Goal: Task Accomplishment & Management: Complete application form

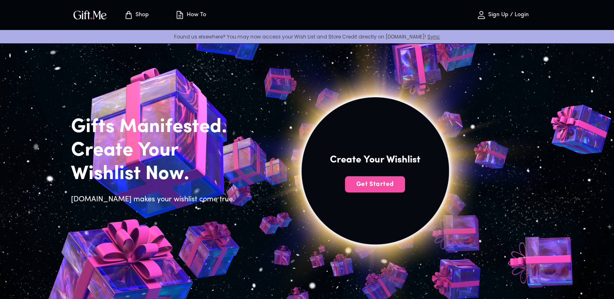
click at [373, 183] on span "Get Started" at bounding box center [375, 184] width 60 height 9
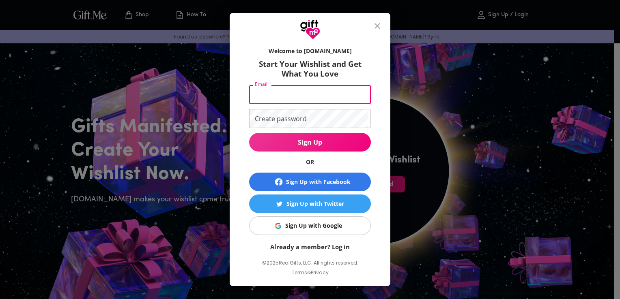
click at [312, 93] on input "Email" at bounding box center [308, 94] width 118 height 19
type input "lh37400@gmail.com"
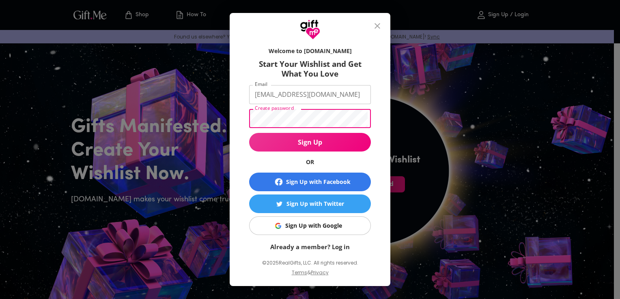
click at [249, 133] on button "Sign Up" at bounding box center [310, 142] width 122 height 19
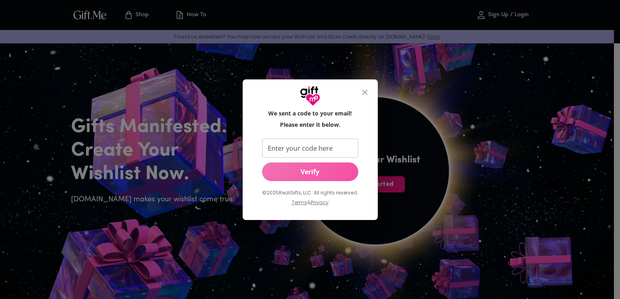
click at [339, 166] on button "Verify" at bounding box center [310, 172] width 96 height 19
click at [335, 174] on span "Verify" at bounding box center [310, 172] width 96 height 9
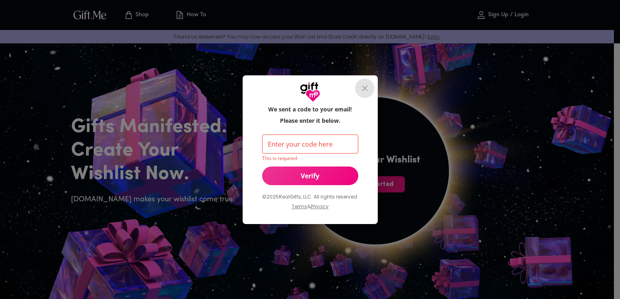
click at [365, 82] on button "close" at bounding box center [364, 88] width 19 height 19
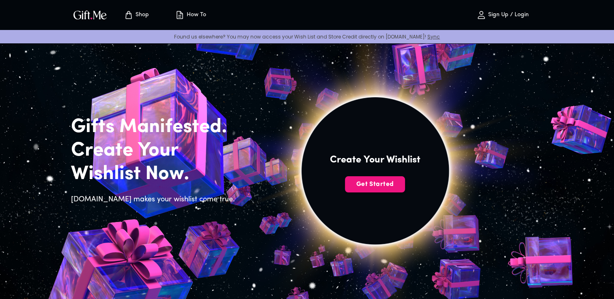
click at [376, 193] on img at bounding box center [375, 180] width 365 height 346
click at [376, 186] on span "Get Started" at bounding box center [375, 184] width 60 height 9
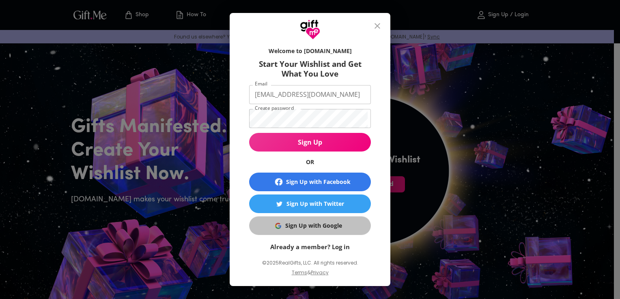
click at [313, 222] on div "Sign Up with Google" at bounding box center [313, 226] width 57 height 9
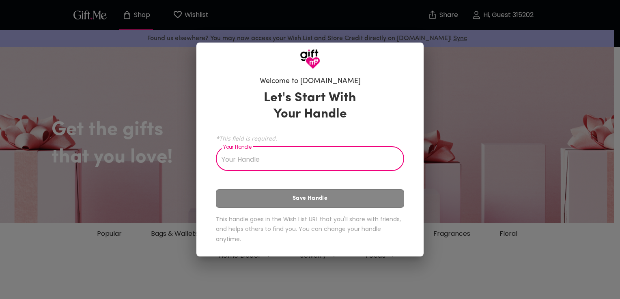
click at [492, 225] on div "Welcome to [DOMAIN_NAME] Let's Start With Your Handle *This field is required. …" at bounding box center [310, 149] width 620 height 299
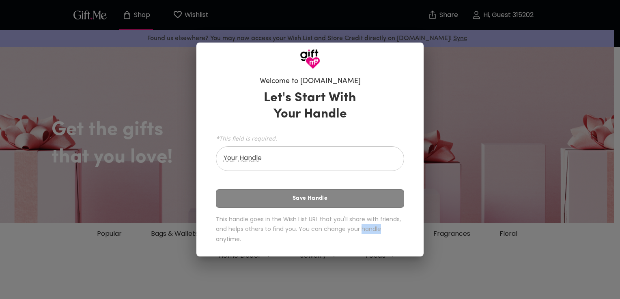
drag, startPoint x: 0, startPoint y: 0, endPoint x: 492, endPoint y: 225, distance: 540.7
click at [492, 225] on div "Welcome to [DOMAIN_NAME] Let's Start With Your Handle *This field is required. …" at bounding box center [310, 149] width 620 height 299
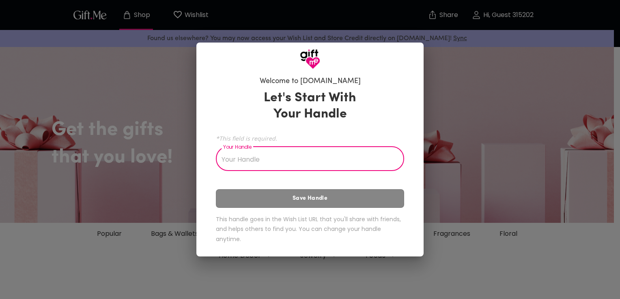
click at [297, 159] on input "Your Handle" at bounding box center [305, 159] width 179 height 23
type input "h"
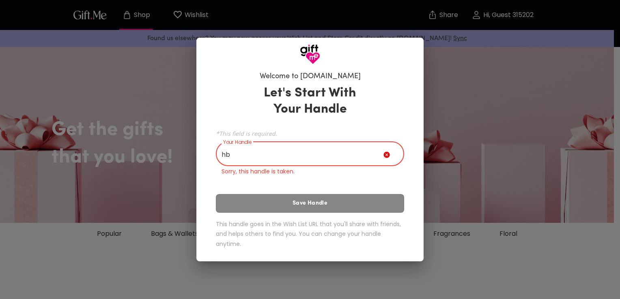
type input "h"
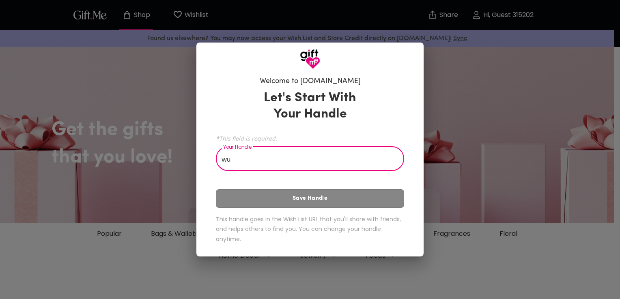
type input "w"
type input "l"
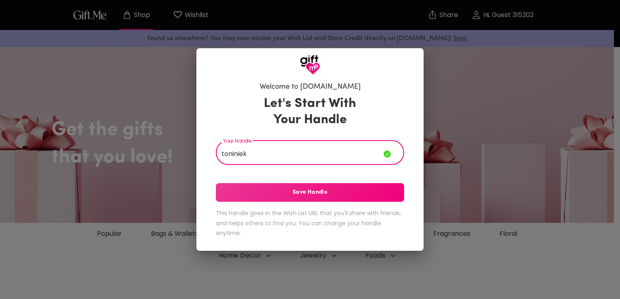
type input "toniniek"
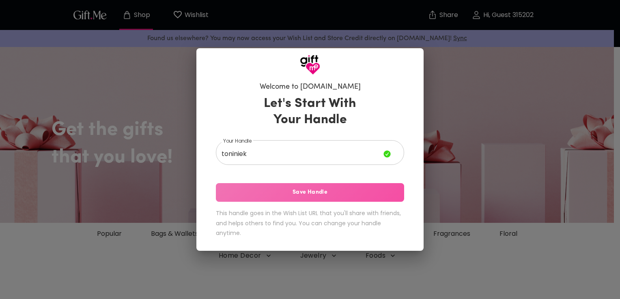
click at [288, 194] on span "Save Handle" at bounding box center [310, 192] width 188 height 9
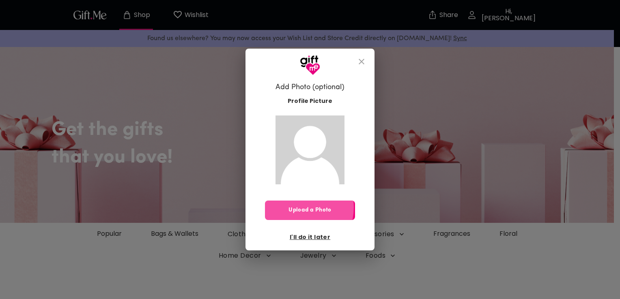
click at [300, 208] on span "Upload a Photo" at bounding box center [310, 210] width 90 height 9
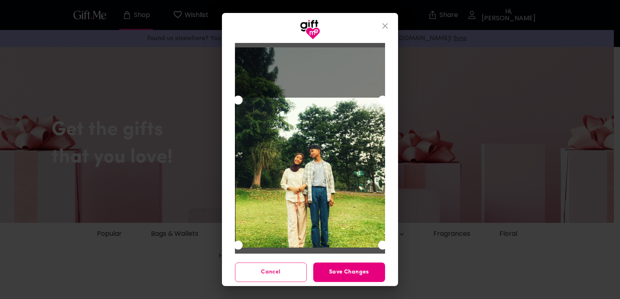
click at [233, 291] on div "Cancel Save Changes" at bounding box center [310, 149] width 620 height 299
click at [379, 242] on div "Use the arrow keys to move the south east drag handle to change the crop select…" at bounding box center [382, 245] width 9 height 9
click at [398, 286] on div "Cancel Save Changes" at bounding box center [310, 163] width 176 height 247
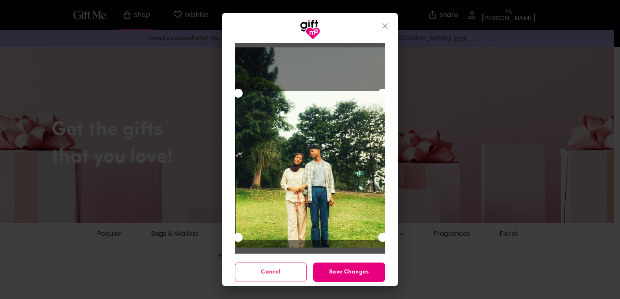
click at [323, 91] on div "Use the arrow keys to move the crop selection area" at bounding box center [310, 165] width 149 height 149
click at [359, 271] on span "Save Changes" at bounding box center [349, 272] width 72 height 9
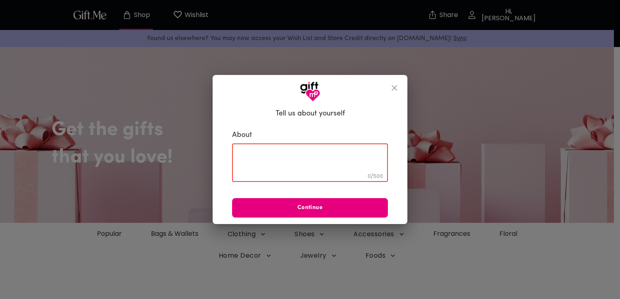
paste textarea "Tentu! Ini contoh kata-kata ulang tahun yang natural dan hangat buat pacar kamu…"
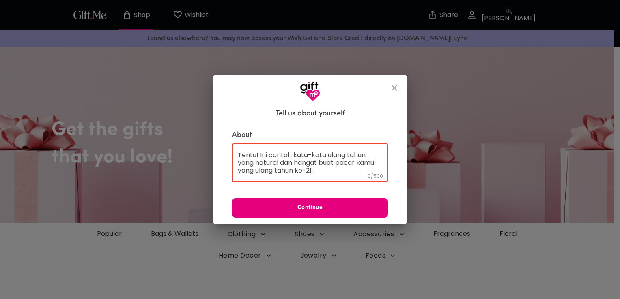
scroll to position [139, 0]
click at [325, 172] on textarea "Tentu! Ini contoh kata-kata ulang tahun yang natural dan hangat buat pacar kamu…" at bounding box center [310, 162] width 144 height 23
click at [351, 170] on textarea "Tentu! Ini contoh kata-kata ulang tahun yang natural dan hangat buat pacar kamu…" at bounding box center [310, 162] width 144 height 23
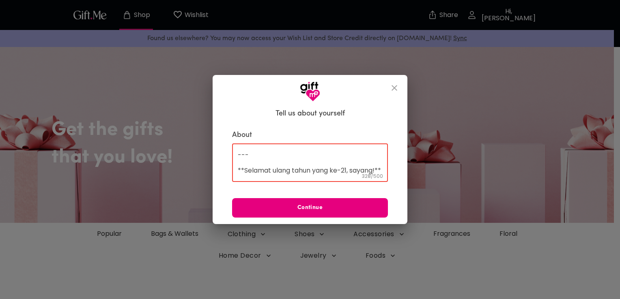
click at [314, 173] on textarea "--- **Selamat ulang tahun yang ke-21, sayang!** 21 tahun bukan cuma angka, tapi…" at bounding box center [310, 162] width 144 height 23
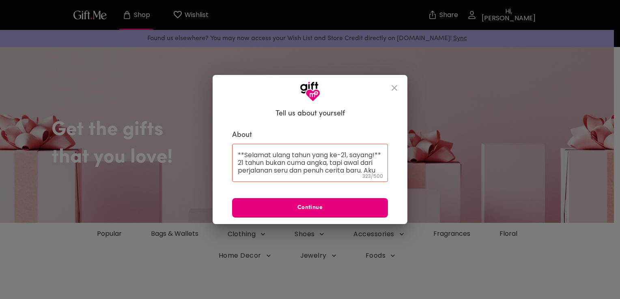
click at [237, 168] on div "**Selamat ulang tahun yang ke-21, sayang!** 21 tahun bukan cuma angka, tapi awa…" at bounding box center [310, 163] width 156 height 38
click at [236, 168] on div "**Selamat ulang tahun yang ke-21, sayang!** 21 tahun bukan cuma angka, tapi awa…" at bounding box center [310, 163] width 156 height 38
click at [241, 173] on textarea "**Selamat ulang tahun yang ke-21, sayang!** 21 tahun bukan cuma angka, tapi awa…" at bounding box center [310, 162] width 144 height 23
click at [237, 170] on div "**Selamat ulang tahun yang ke-21, sayang!** 21 tahun bukan cuma angka, tapi awa…" at bounding box center [310, 163] width 156 height 38
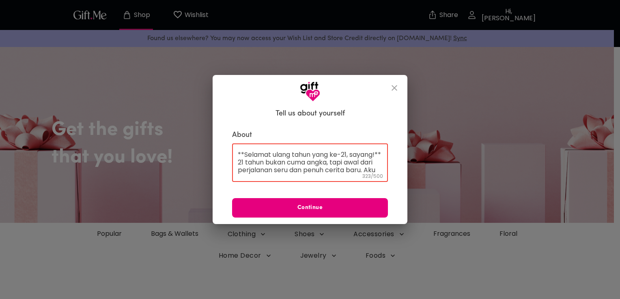
click at [238, 168] on textarea "**Selamat ulang tahun yang ke-21, sayang!** 21 tahun bukan cuma angka, tapi awa…" at bounding box center [310, 162] width 144 height 23
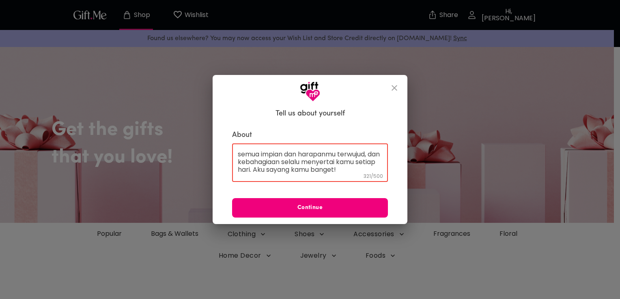
type textarea "**Selamat ulang tahun yang ke-21, sayang!** 21 tahun bukan cuma angka, tapi awa…"
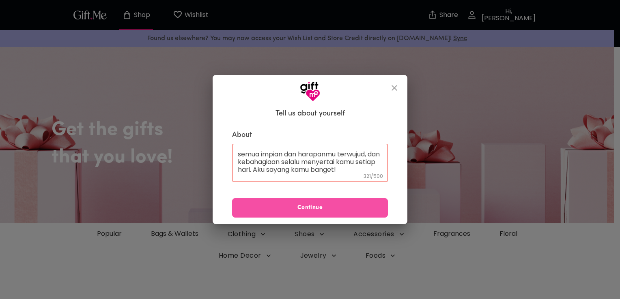
click at [290, 204] on span "Continue" at bounding box center [310, 208] width 156 height 9
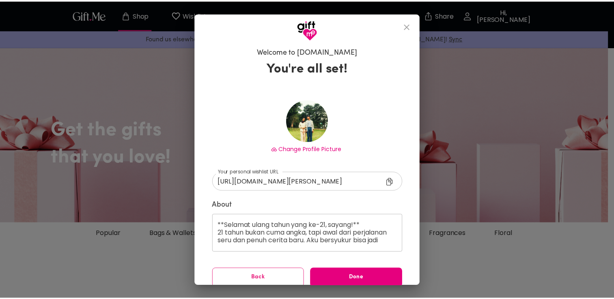
scroll to position [8, 0]
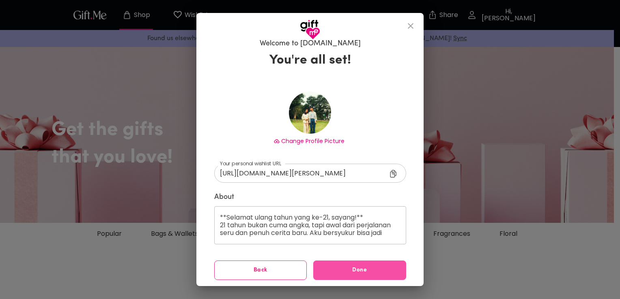
click at [344, 267] on span "Done" at bounding box center [359, 270] width 93 height 9
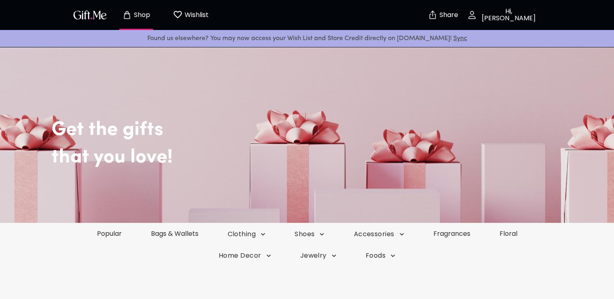
click at [441, 12] on p "Share" at bounding box center [447, 15] width 21 height 7
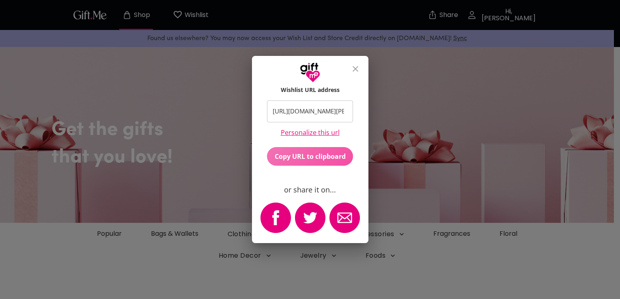
click at [323, 155] on span "Copy URL to clipboard" at bounding box center [310, 156] width 86 height 9
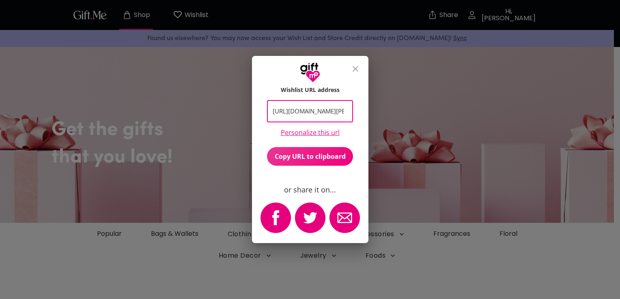
click at [355, 67] on icon "close" at bounding box center [356, 69] width 10 height 10
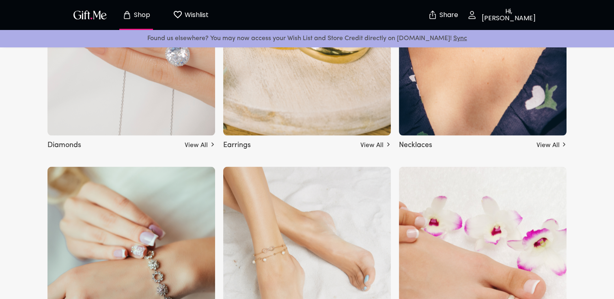
scroll to position [1610, 0]
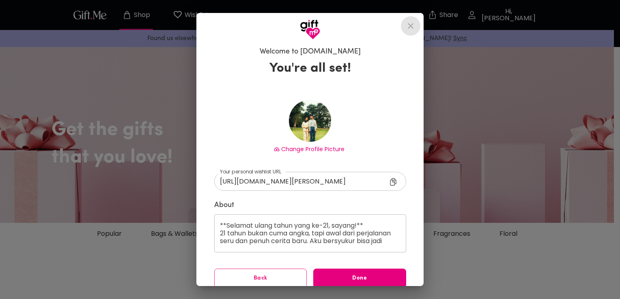
click at [407, 24] on button "close" at bounding box center [410, 25] width 19 height 19
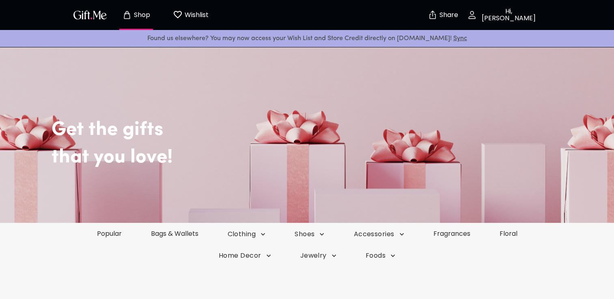
click at [73, 20] on img "button" at bounding box center [90, 15] width 37 height 12
click at [78, 20] on img "button" at bounding box center [90, 15] width 37 height 12
